Goal: Information Seeking & Learning: Learn about a topic

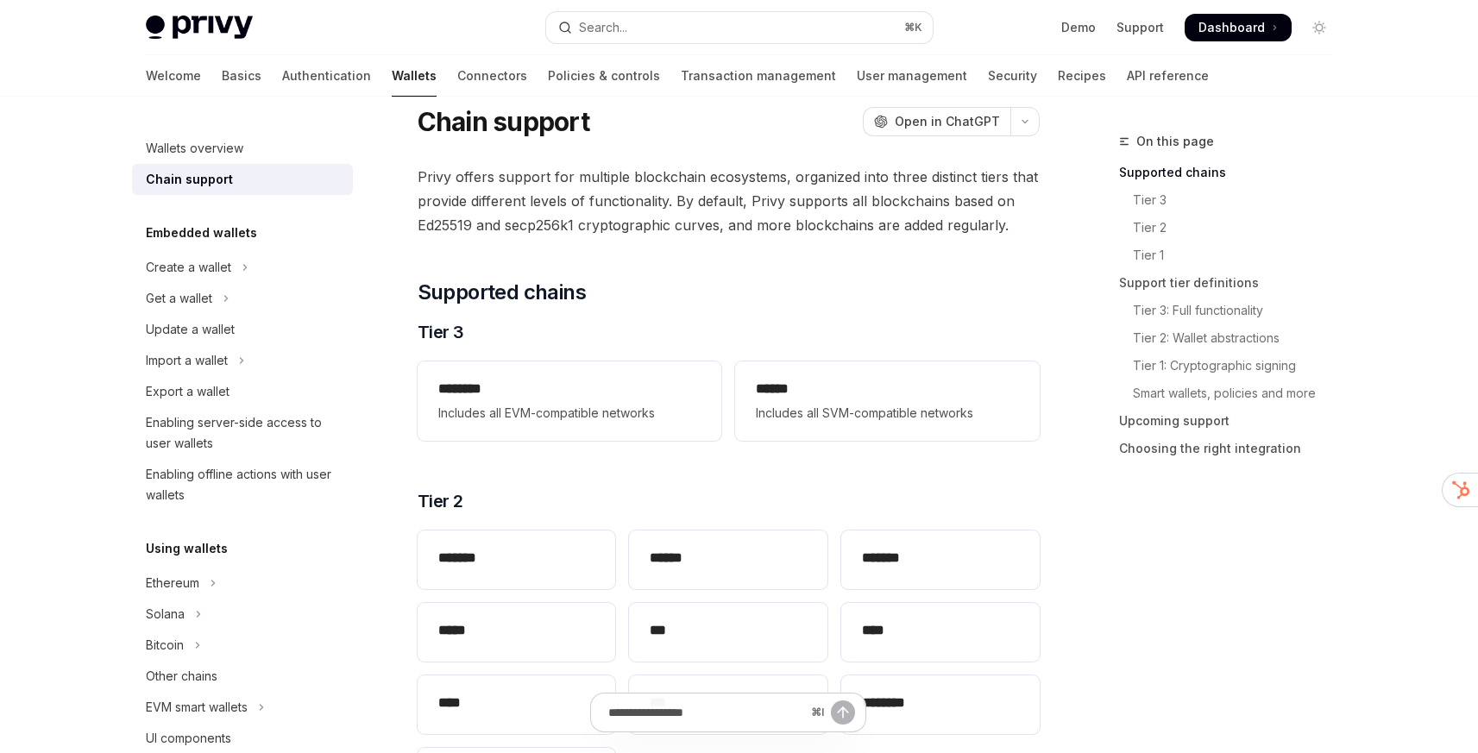
scroll to position [54, 0]
click at [777, 194] on span "Privy offers support for multiple blockchain ecosystems, organized into three d…" at bounding box center [729, 199] width 622 height 72
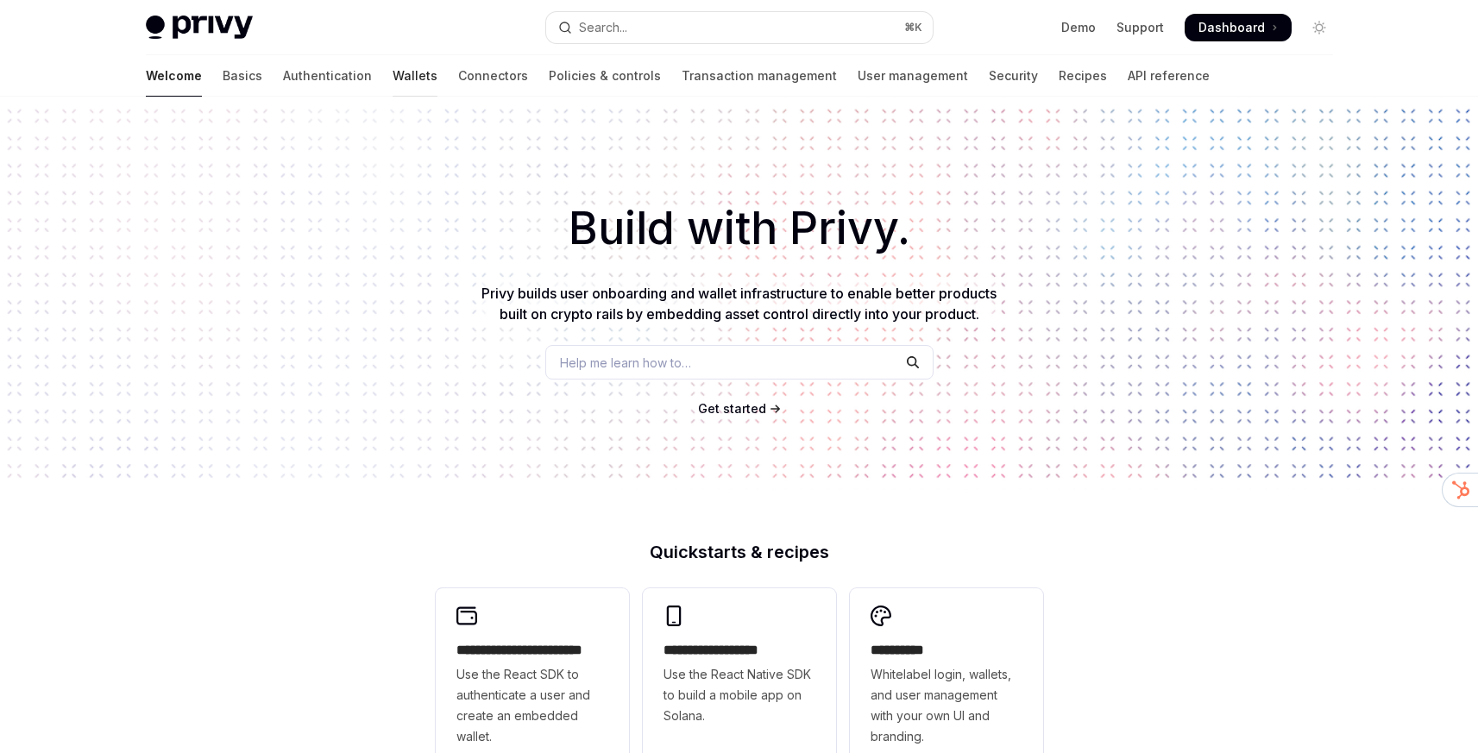
click at [393, 79] on link "Wallets" at bounding box center [415, 75] width 45 height 41
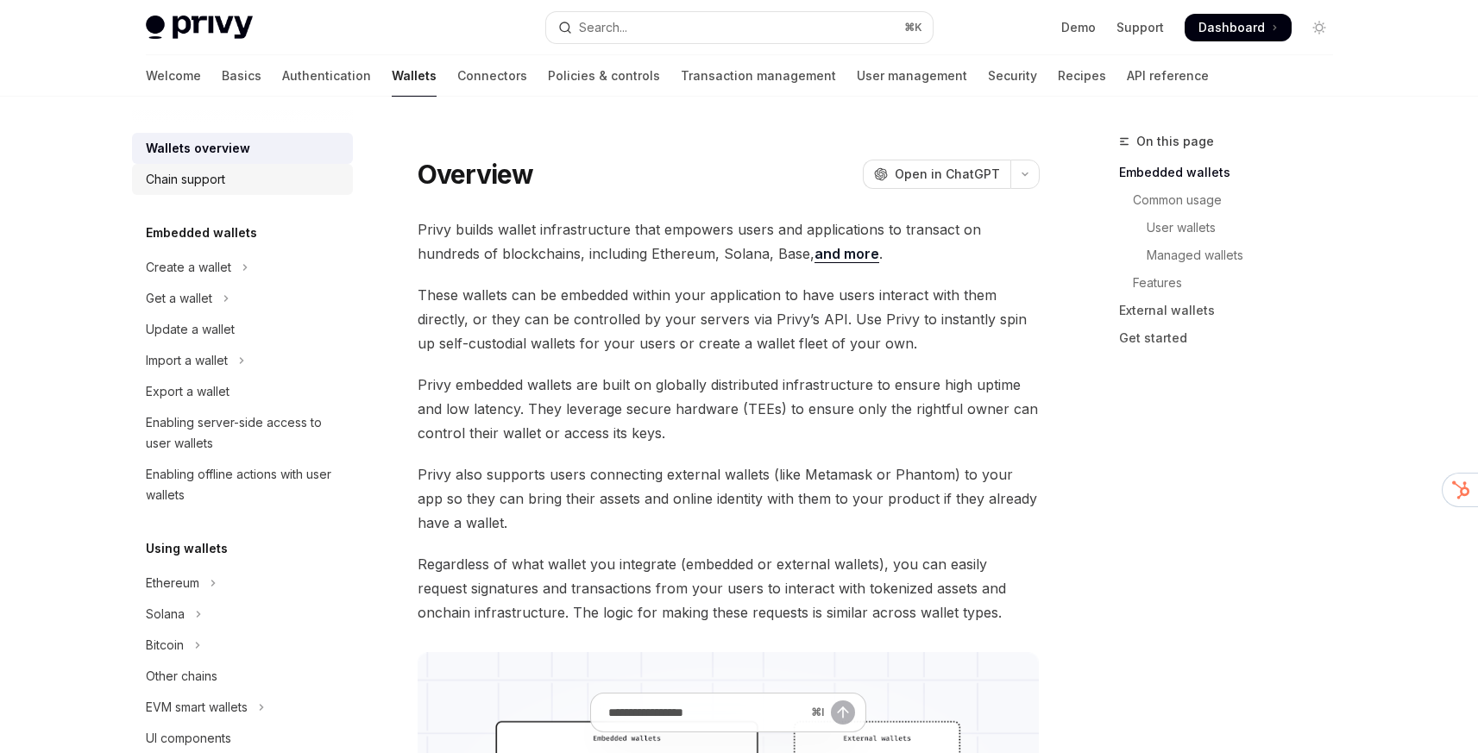
click at [212, 180] on div "Chain support" at bounding box center [185, 179] width 79 height 21
type textarea "*"
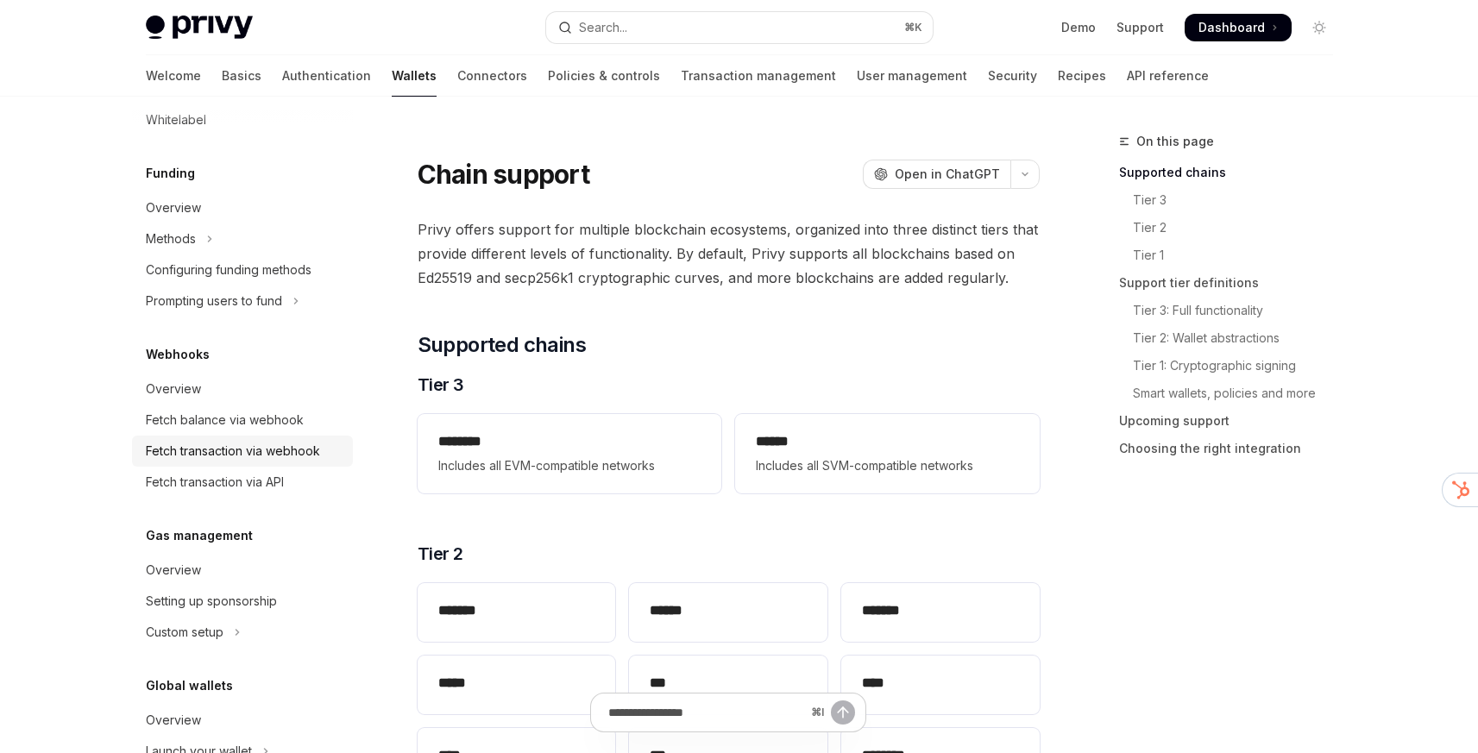
scroll to position [729, 0]
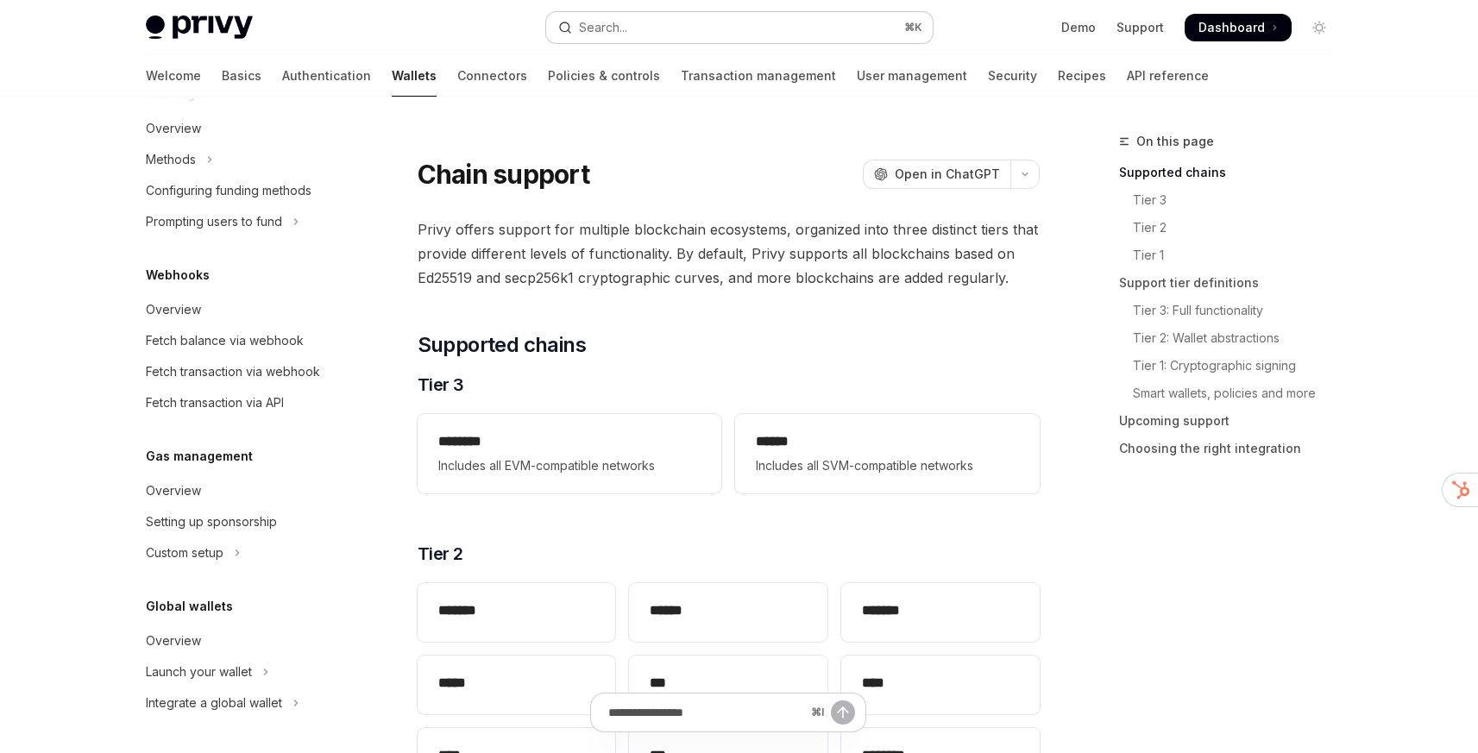
click at [683, 34] on button "Search... ⌘ K" at bounding box center [739, 27] width 387 height 31
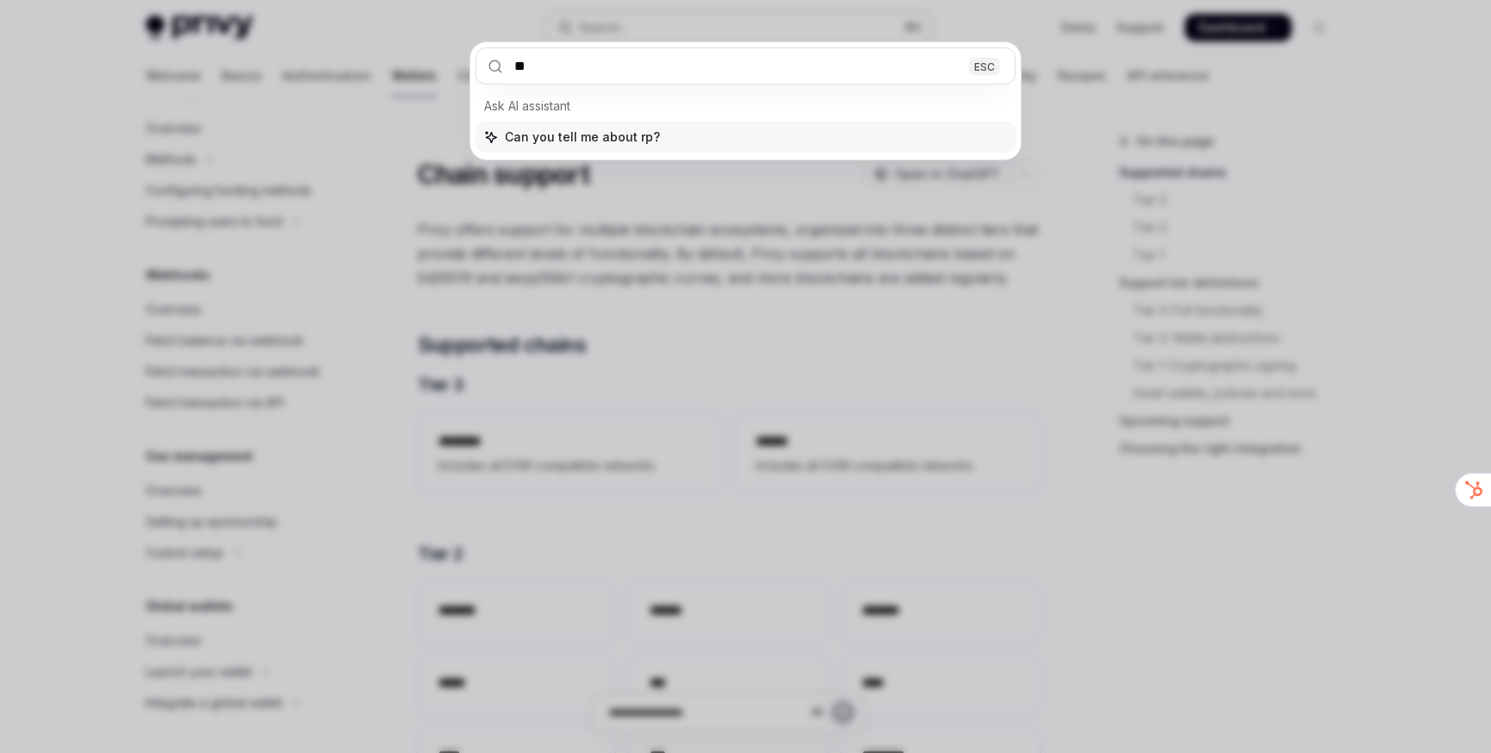
type input "***"
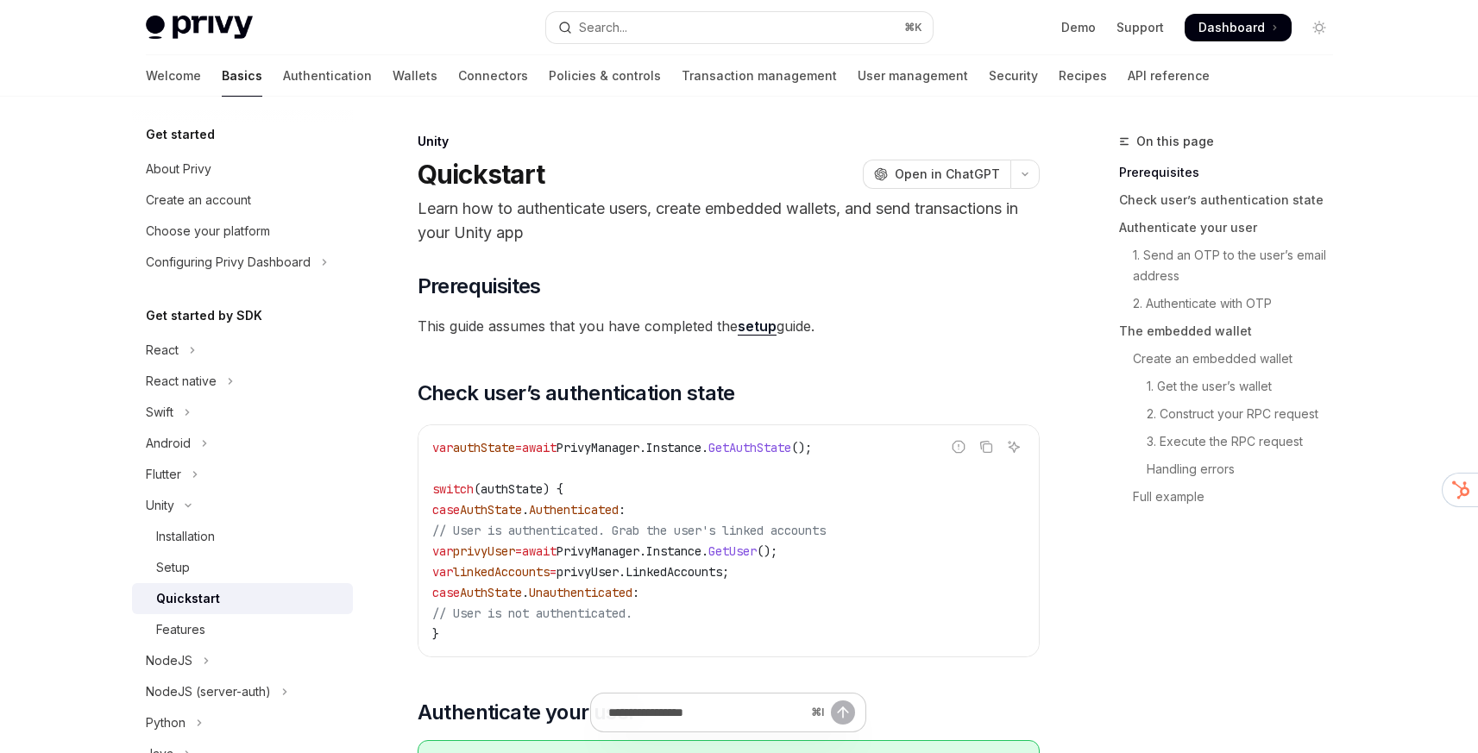
click at [306, 78] on div "Welcome Basics Authentication Wallets Connectors Policies & controls Transactio…" at bounding box center [678, 75] width 1064 height 41
click at [393, 78] on link "Wallets" at bounding box center [415, 75] width 45 height 41
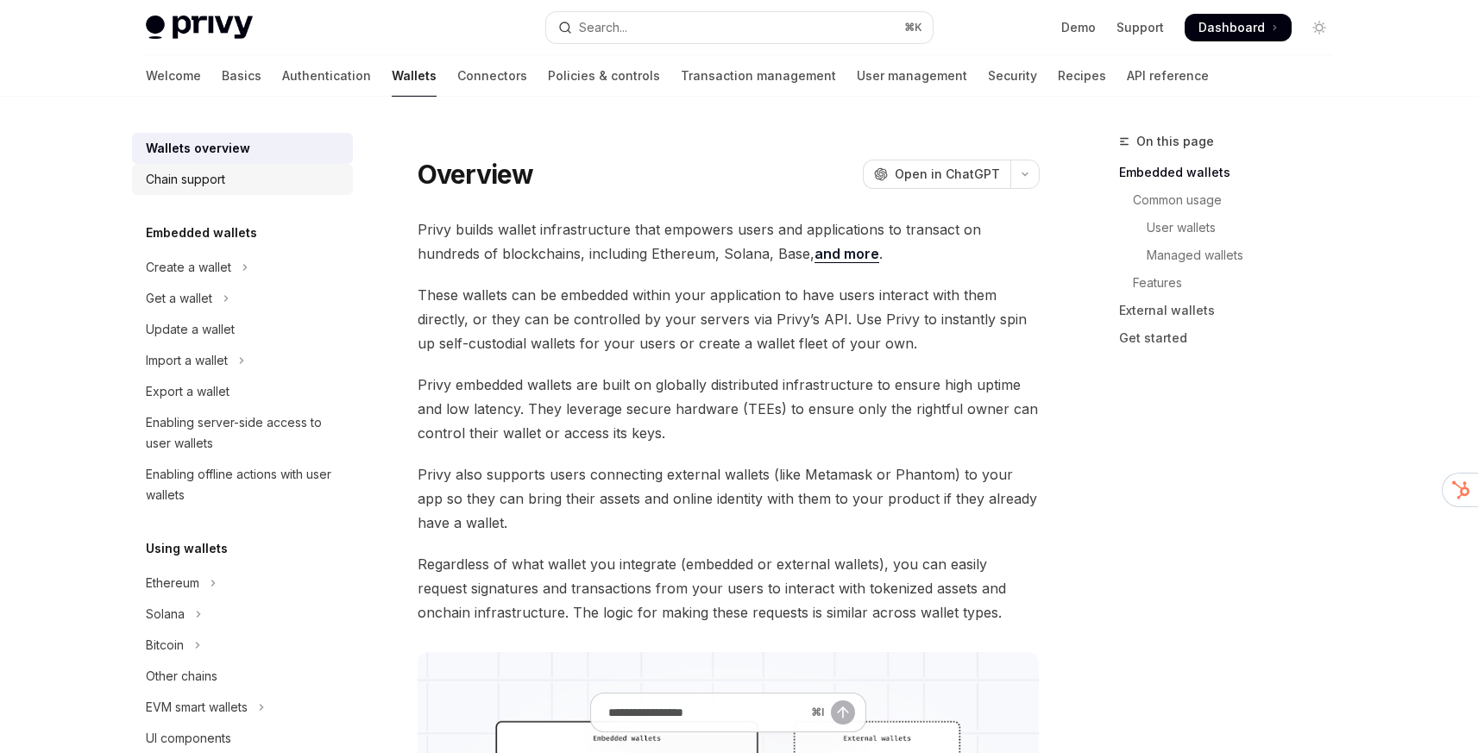
click at [204, 174] on div "Chain support" at bounding box center [185, 179] width 79 height 21
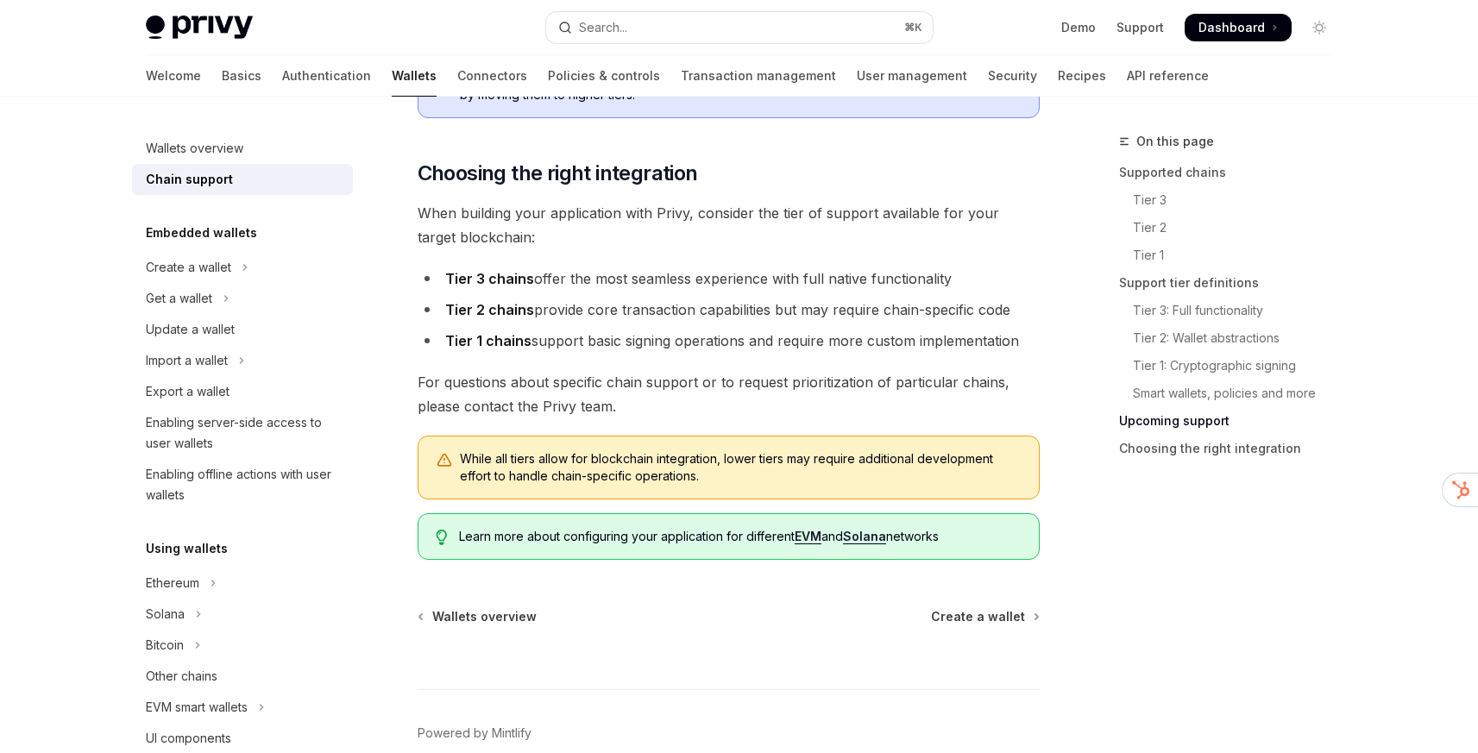
scroll to position [2146, 0]
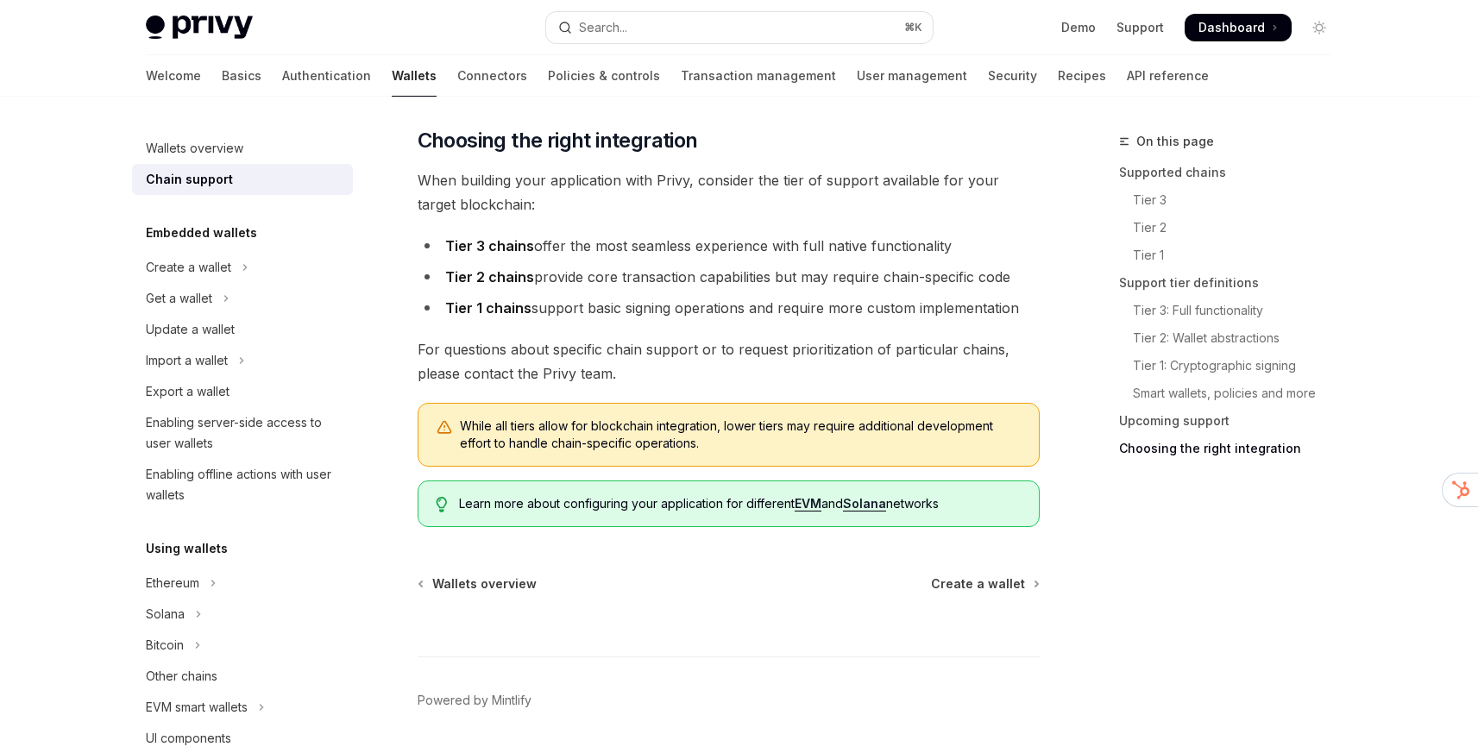
click at [806, 500] on link "EVM" at bounding box center [808, 504] width 27 height 16
type textarea "*"
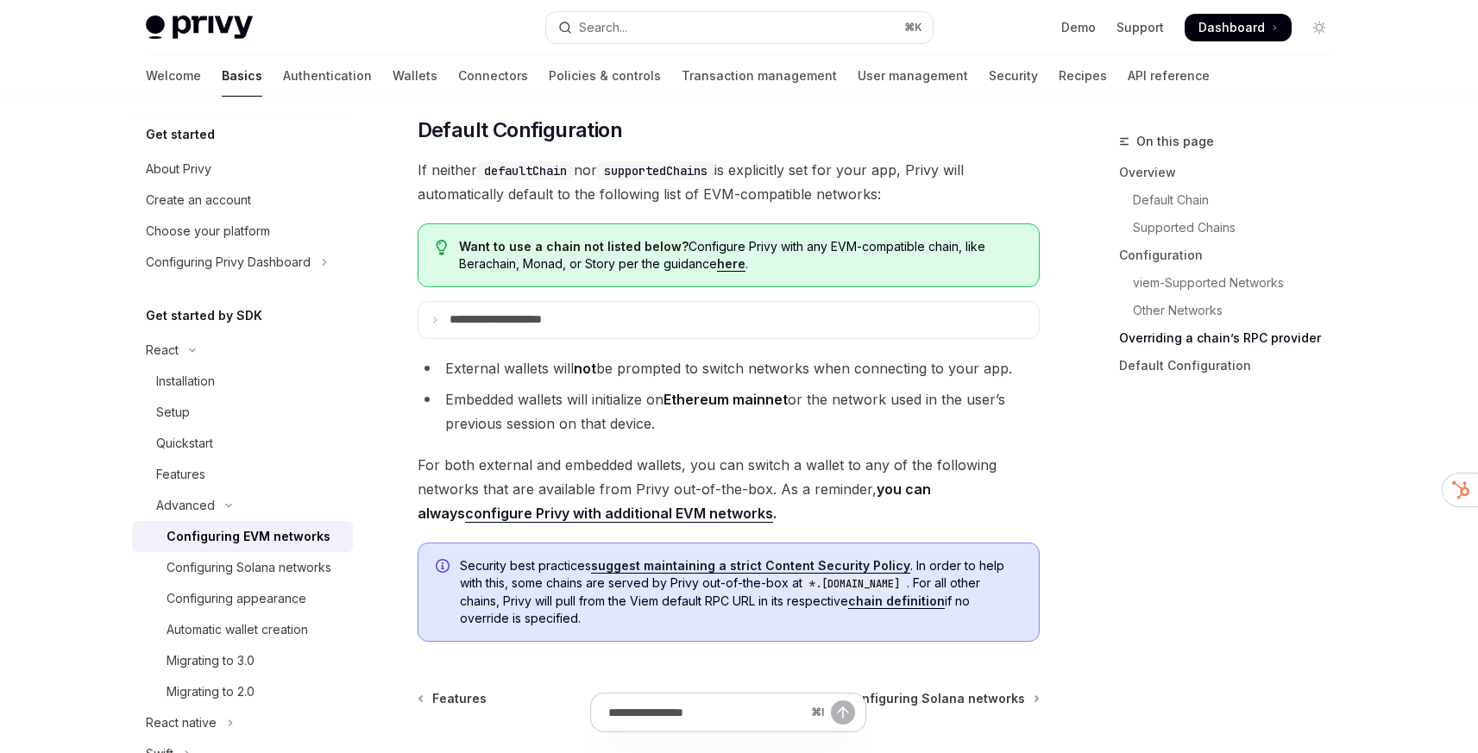
scroll to position [4301, 0]
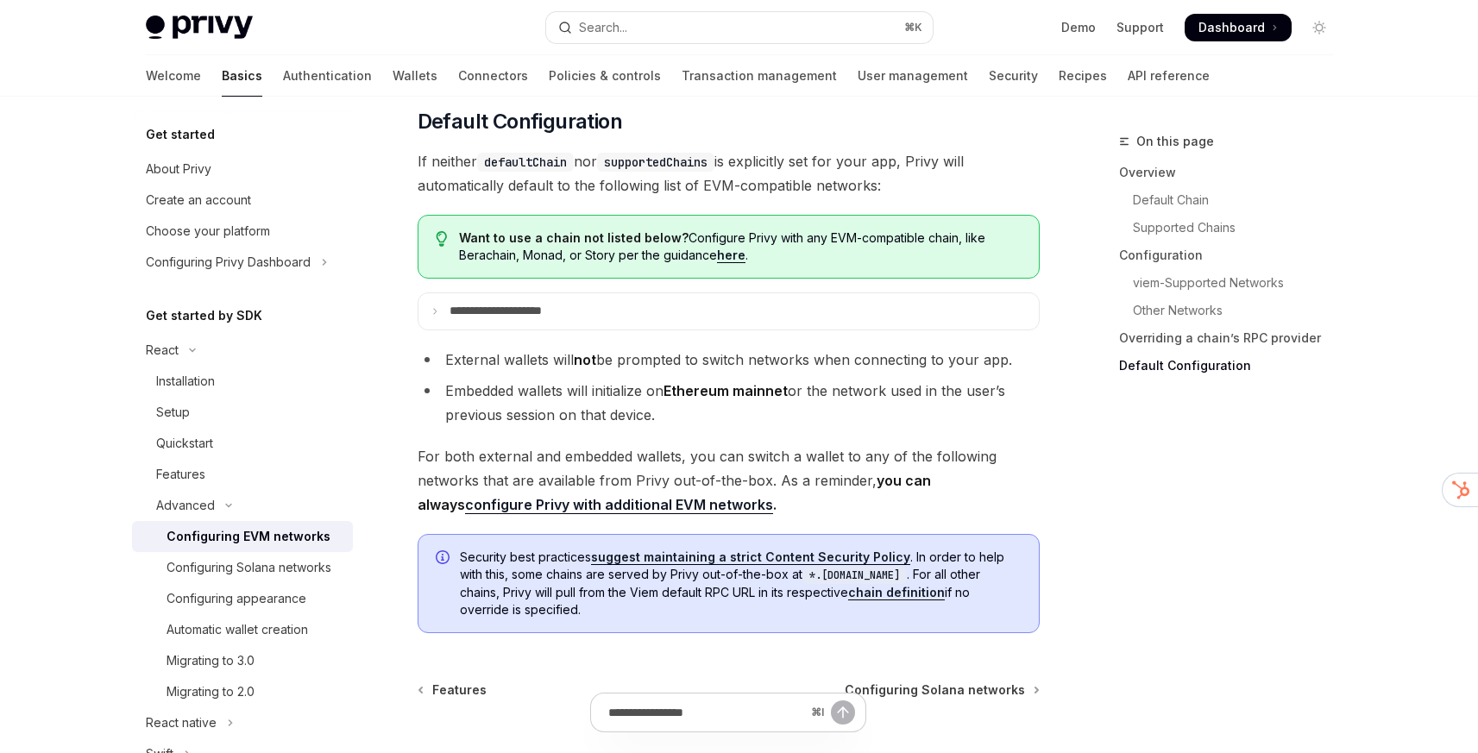
click at [1220, 485] on div "On this page Overview Default Chain Supported Chains Configuration viem-Support…" at bounding box center [1216, 442] width 262 height 622
